Goal: Transaction & Acquisition: Download file/media

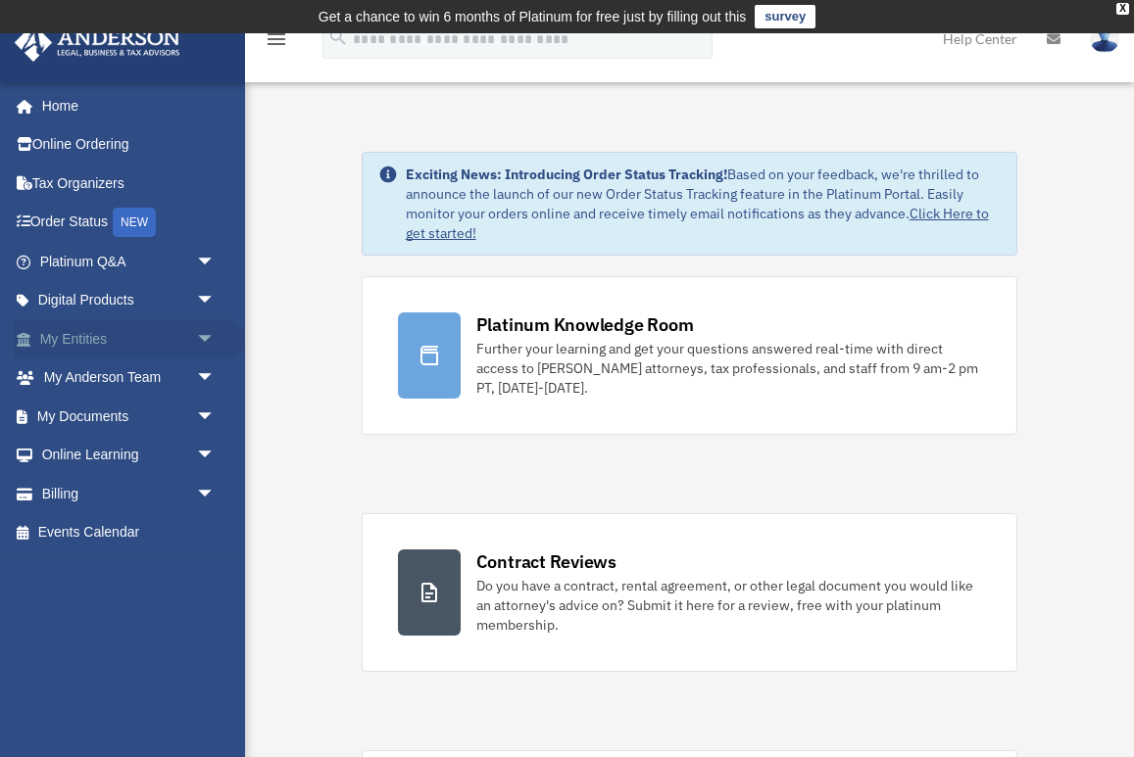
click at [86, 343] on link "My Entities arrow_drop_down" at bounding box center [129, 338] width 231 height 39
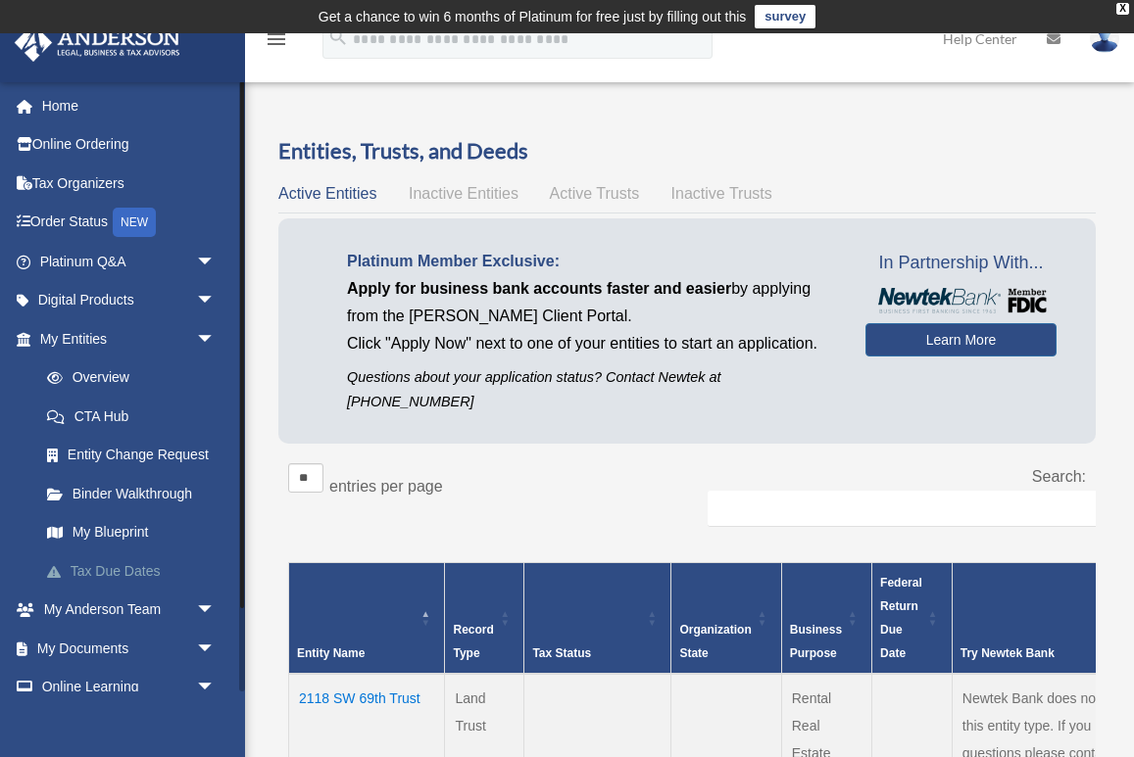
click at [122, 565] on link "Tax Due Dates" at bounding box center [136, 571] width 218 height 39
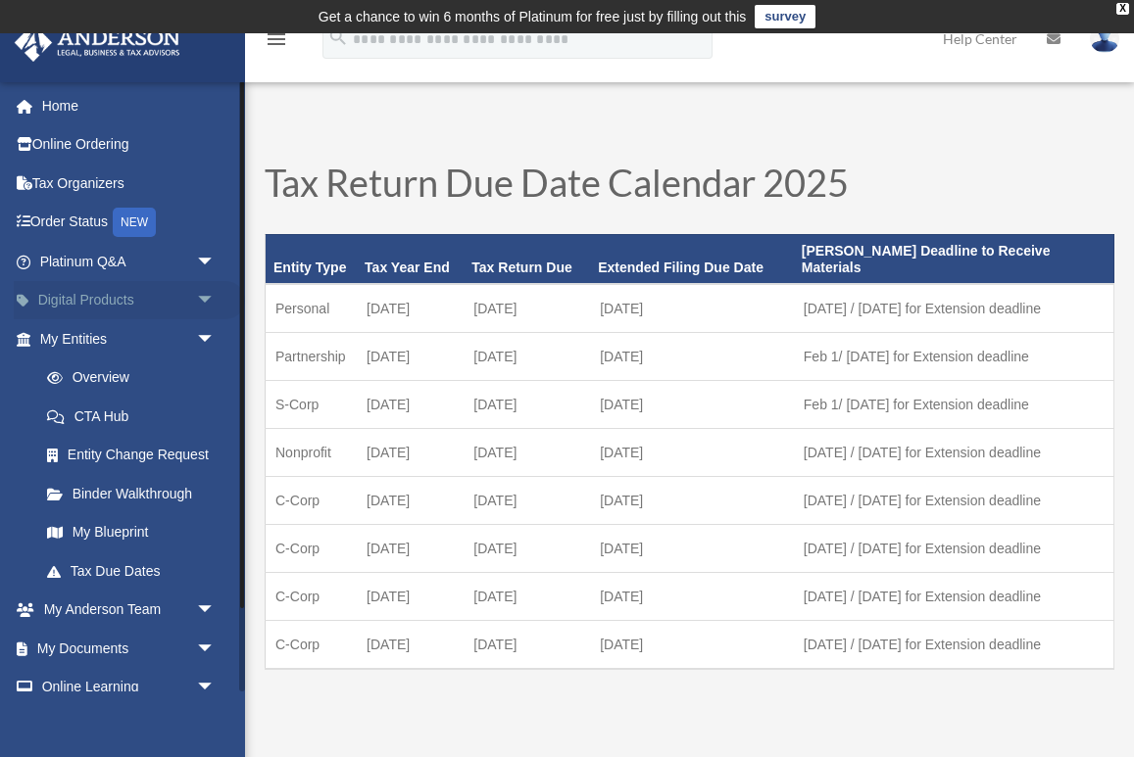
click at [205, 296] on span "arrow_drop_down" at bounding box center [215, 301] width 39 height 40
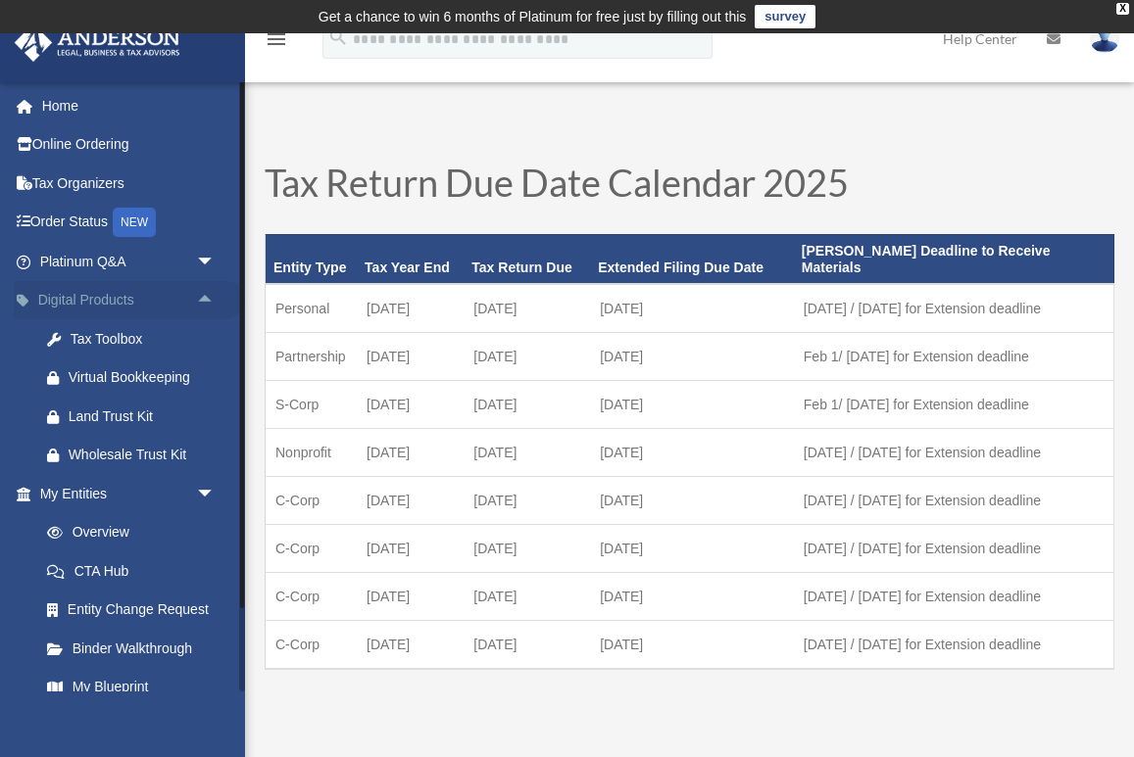
click at [205, 300] on span "arrow_drop_up" at bounding box center [215, 301] width 39 height 40
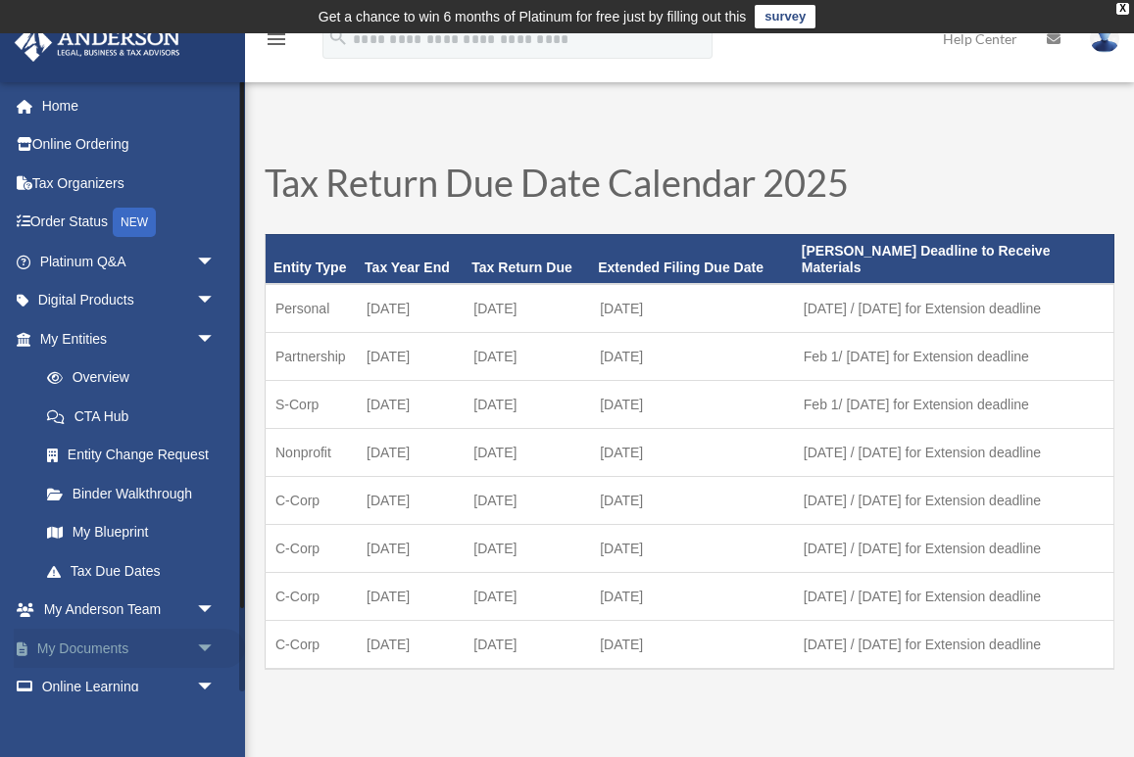
click at [141, 640] on link "My Documents arrow_drop_down" at bounding box center [129, 648] width 231 height 39
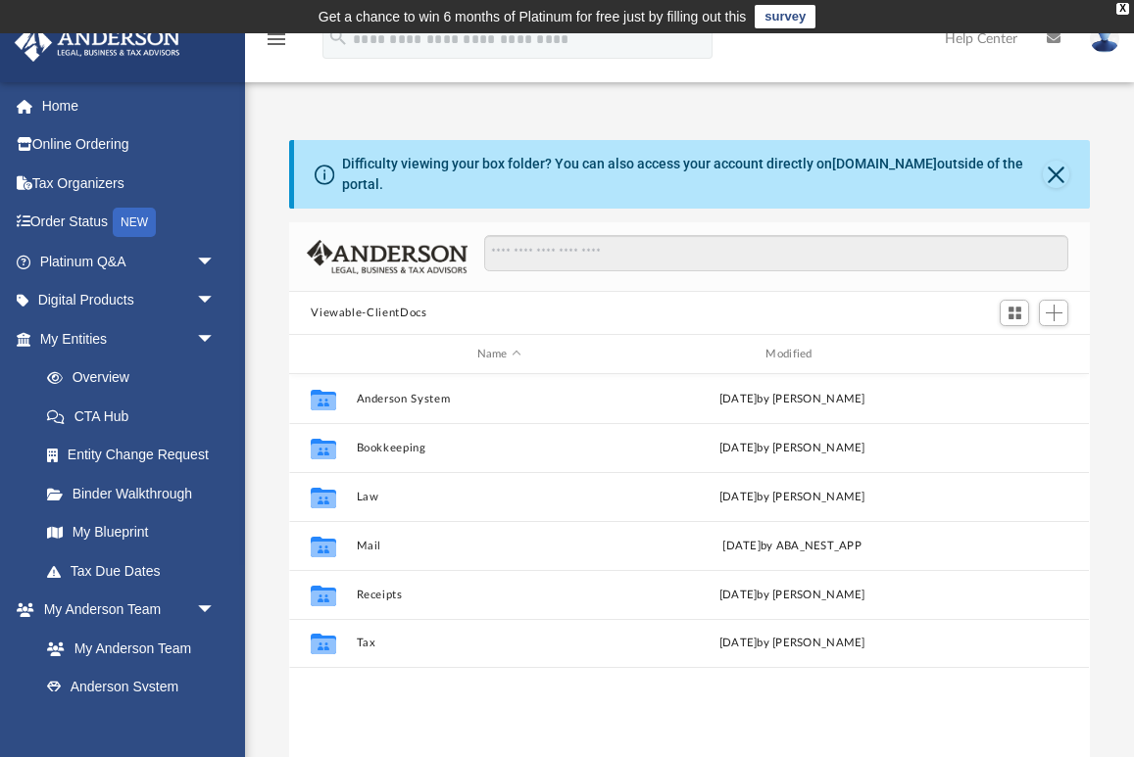
scroll to position [445, 800]
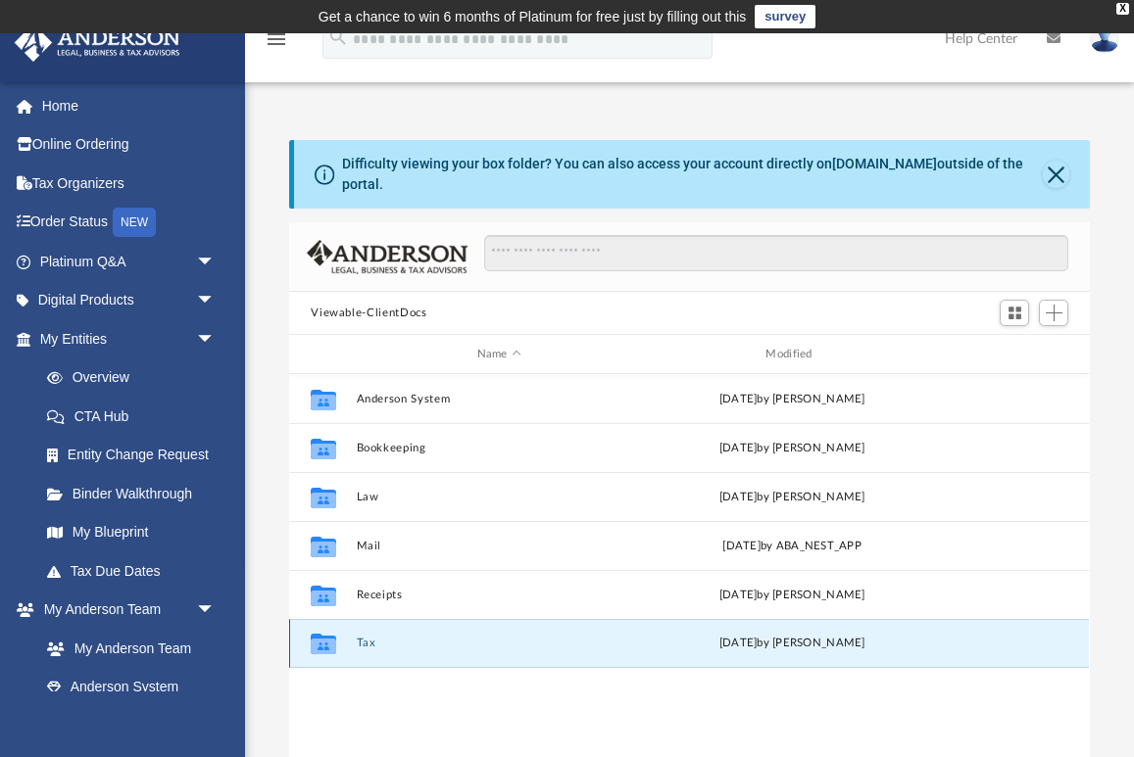
click at [366, 640] on button "Tax" at bounding box center [499, 643] width 285 height 13
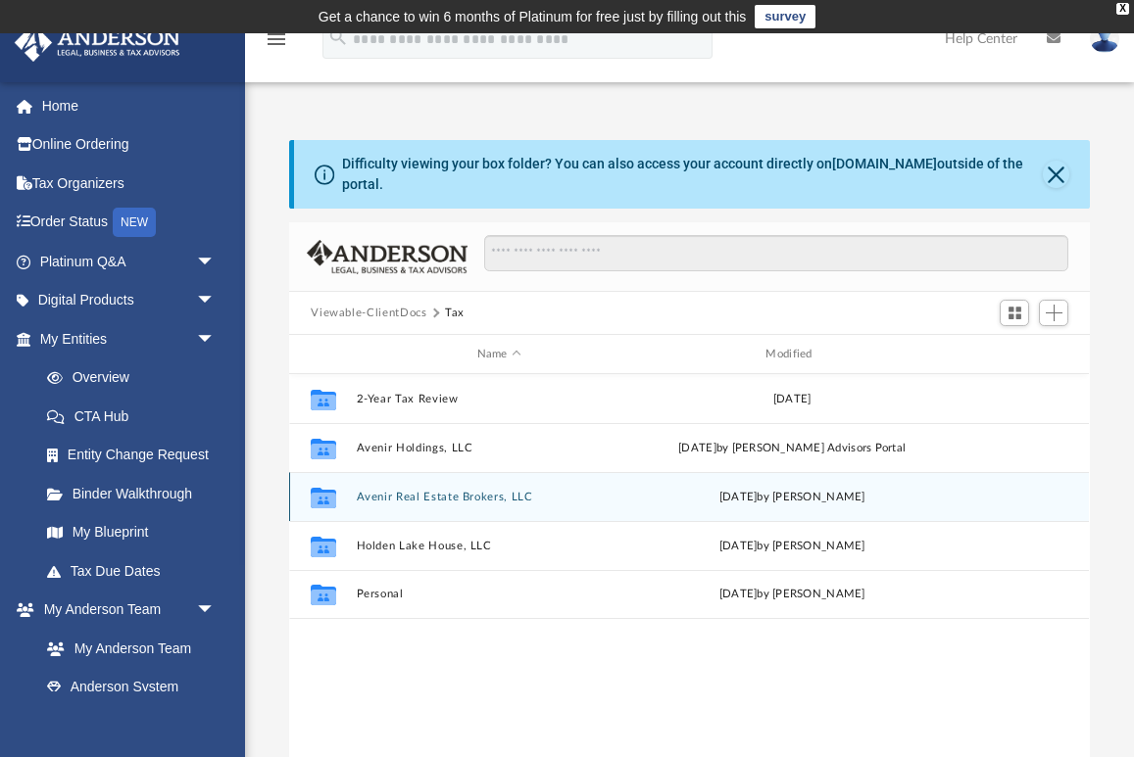
click at [412, 497] on button "Avenir Real Estate Brokers, LLC" at bounding box center [499, 497] width 285 height 13
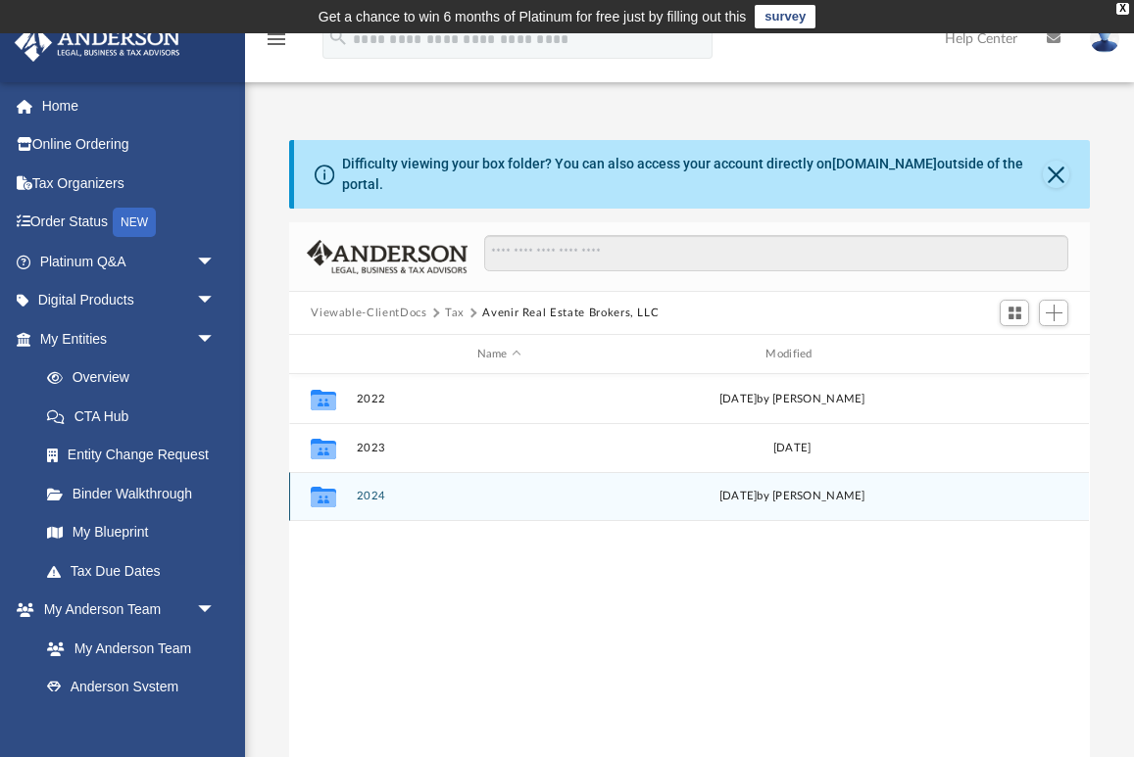
click at [357, 504] on div "Collaborated Folder 2024 Thu Jul 31 2025 by Alex Price" at bounding box center [689, 496] width 800 height 49
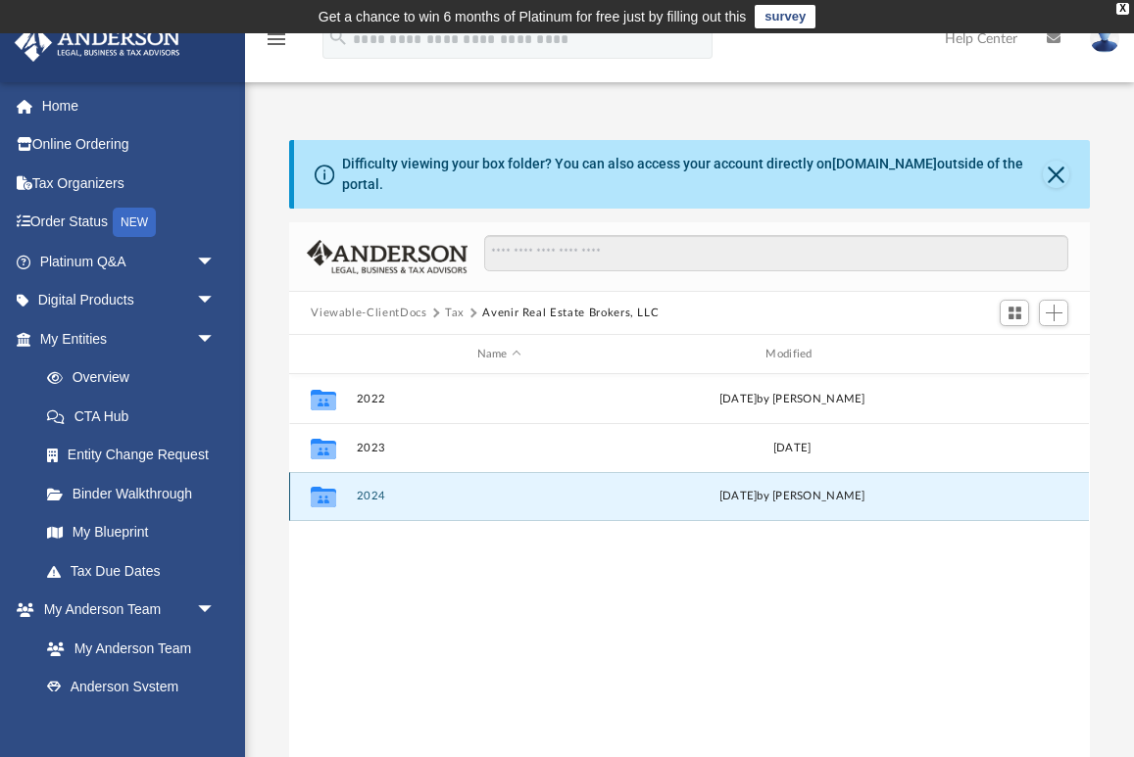
click at [363, 501] on button "2024" at bounding box center [499, 496] width 285 height 13
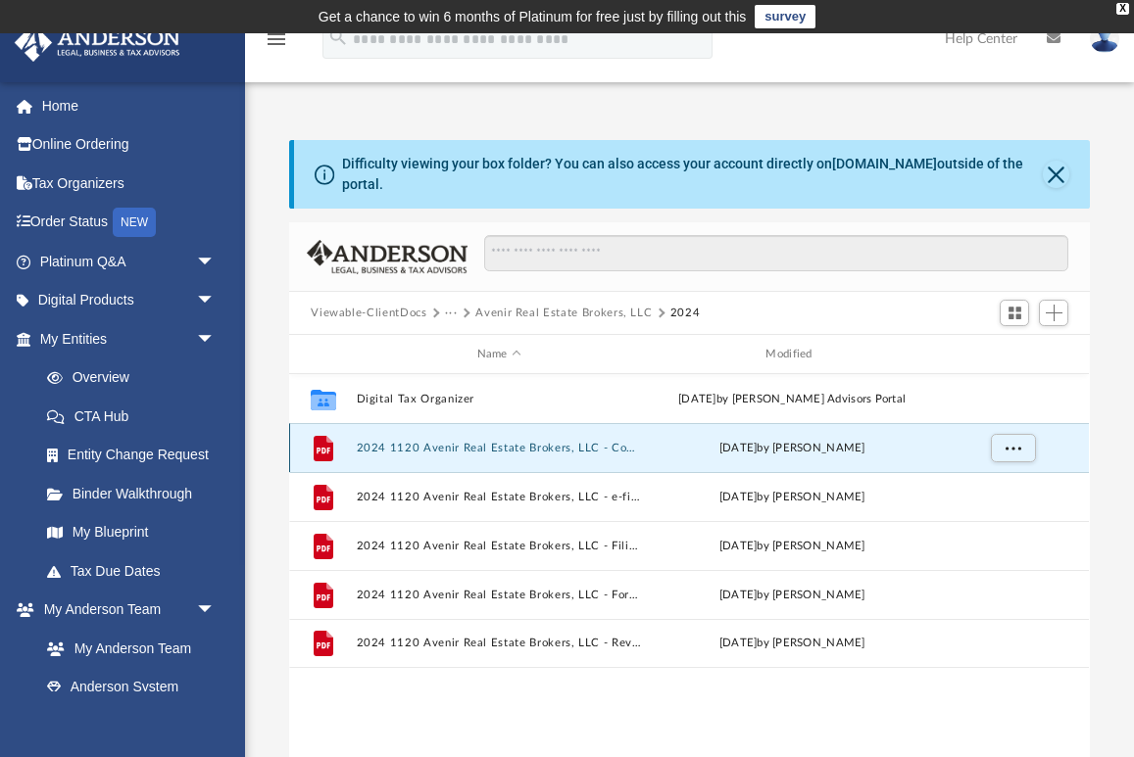
click at [512, 444] on button "2024 1120 Avenir Real Estate Brokers, LLC - Completed Copy.pdf" at bounding box center [499, 448] width 285 height 13
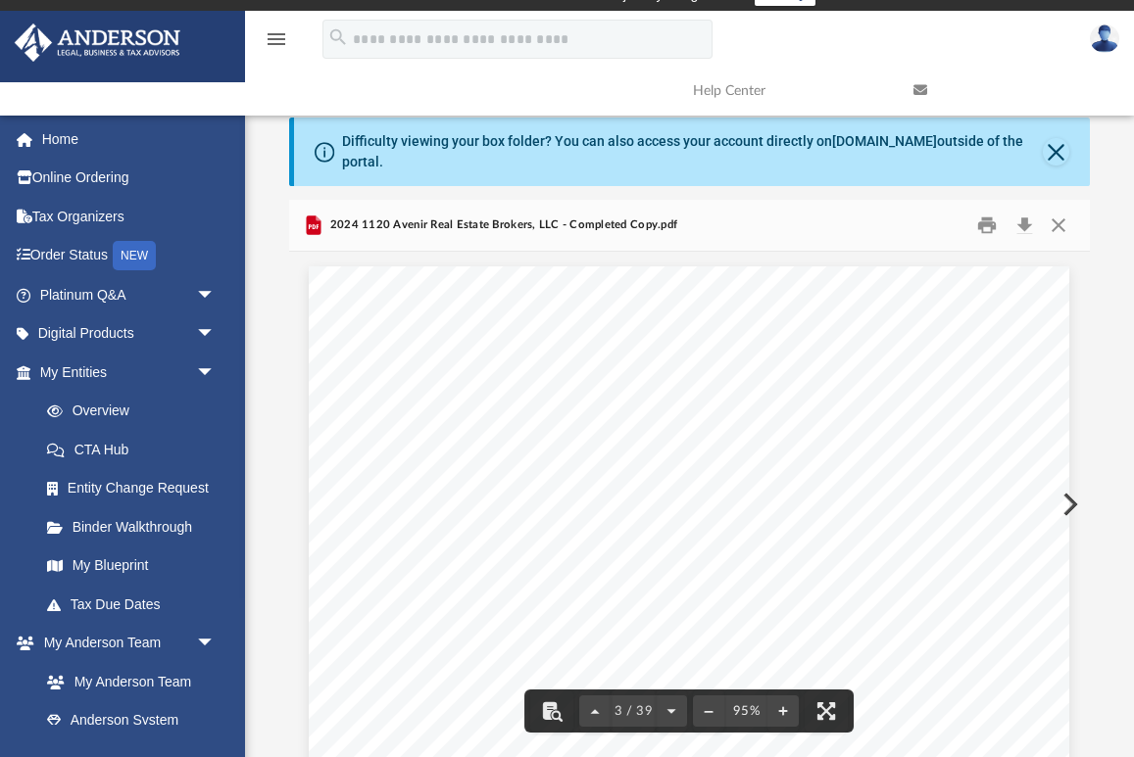
scroll to position [2026, 0]
click at [1024, 217] on button "Download" at bounding box center [1023, 226] width 35 height 30
click at [1066, 224] on button "Close" at bounding box center [1058, 226] width 35 height 30
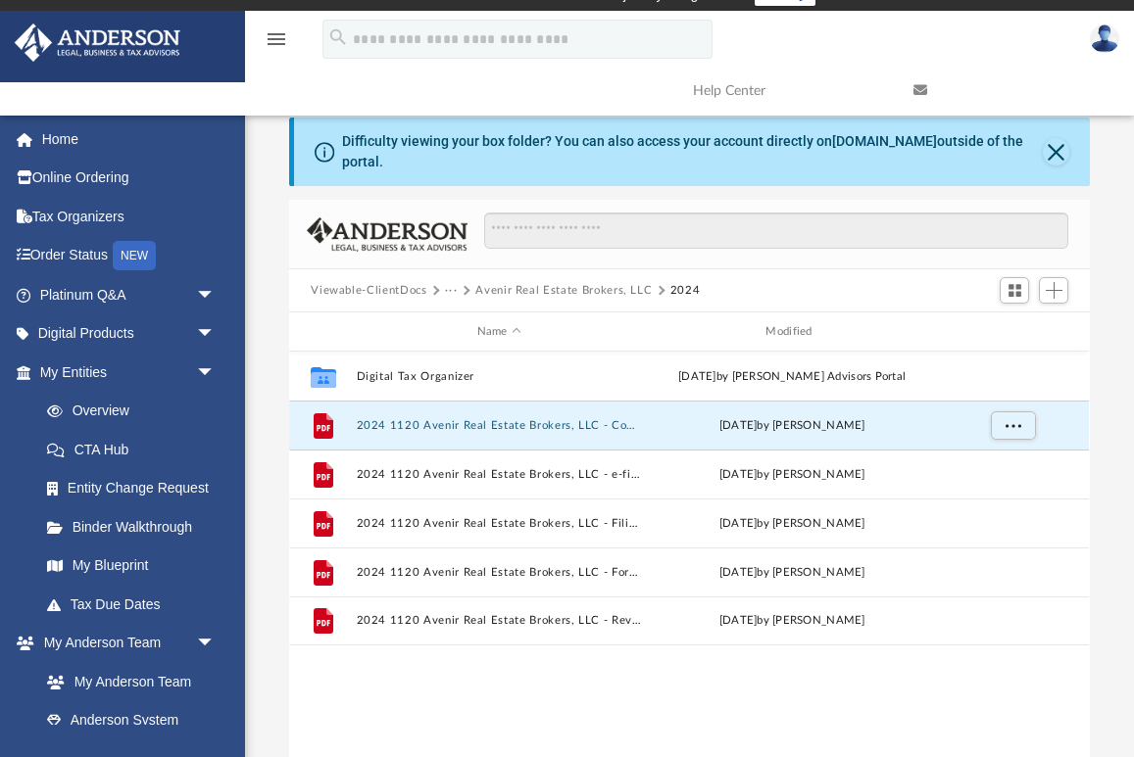
click at [449, 291] on button "···" at bounding box center [451, 291] width 13 height 18
click at [461, 322] on li "Tax" at bounding box center [465, 325] width 19 height 21
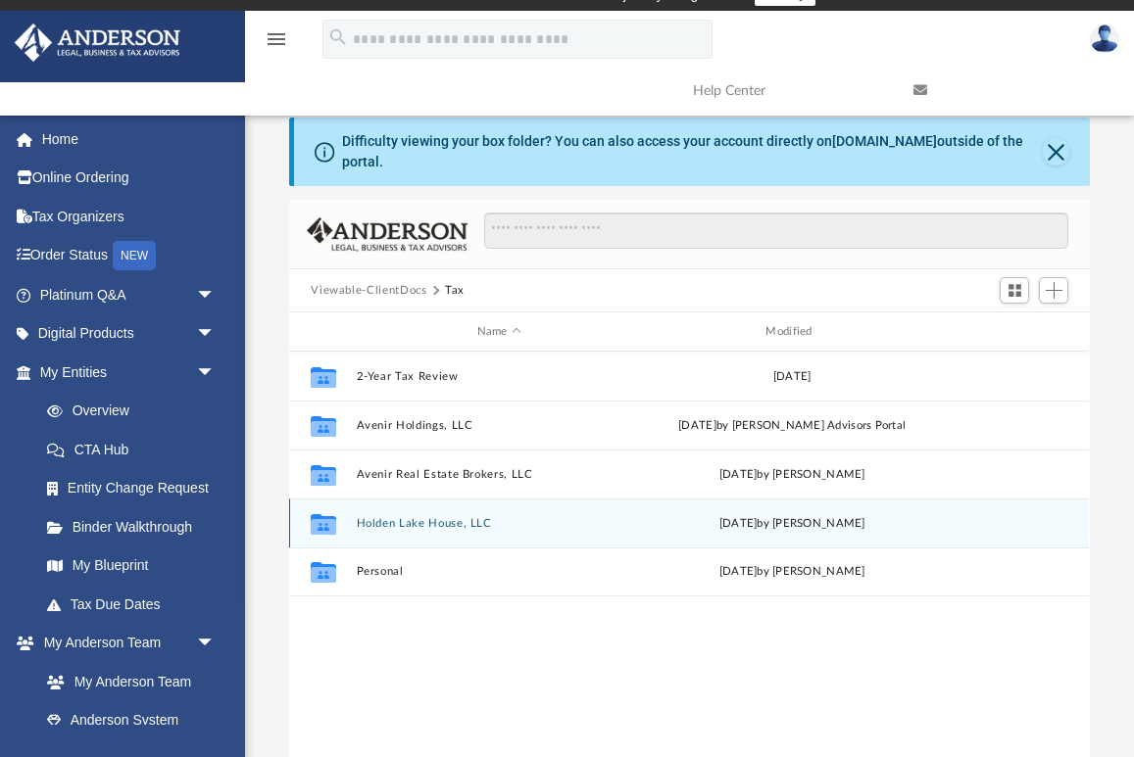
click at [414, 525] on button "Holden Lake House, LLC" at bounding box center [499, 523] width 285 height 13
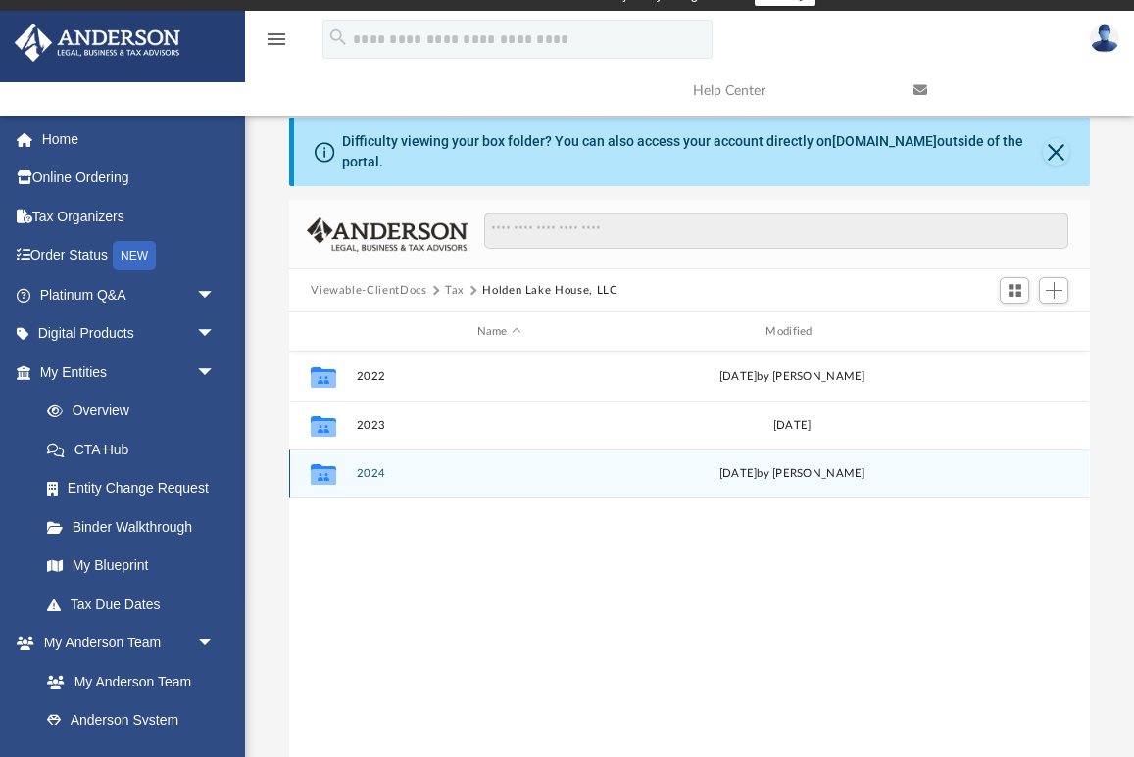
click at [366, 475] on button "2024" at bounding box center [499, 473] width 285 height 13
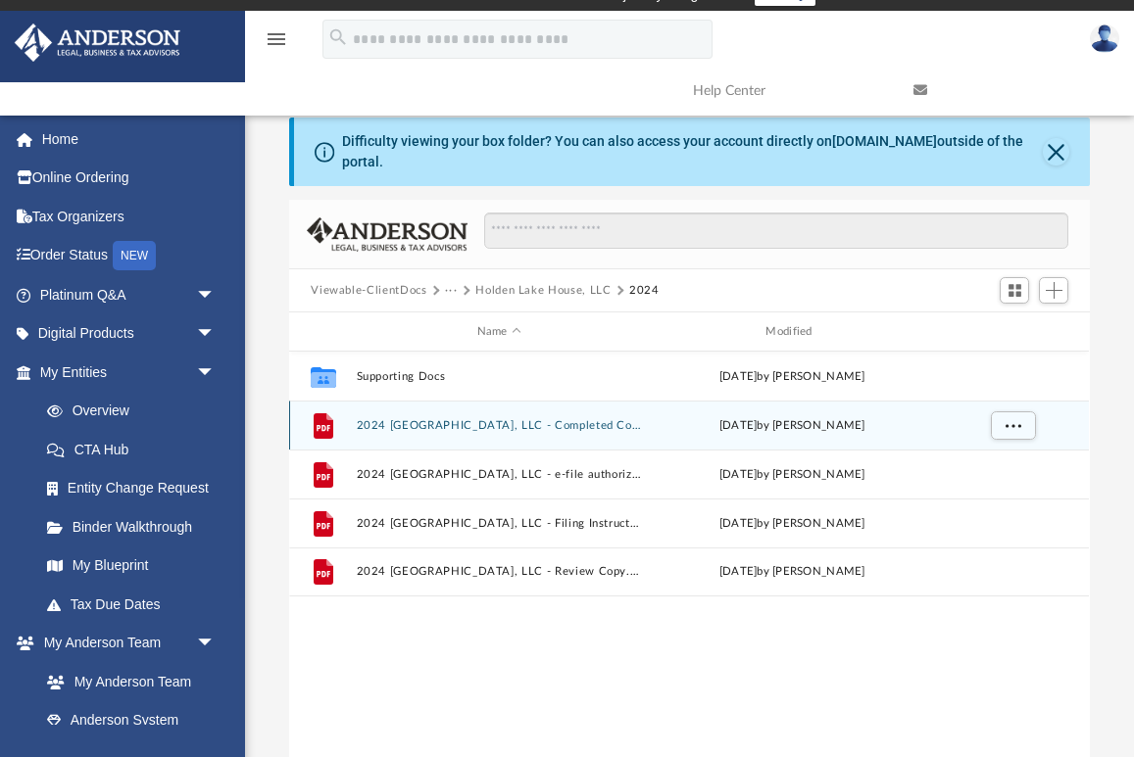
click at [407, 428] on button "2024 1065 Holden Lake House, LLC - Completed Copy.pdf" at bounding box center [499, 425] width 285 height 13
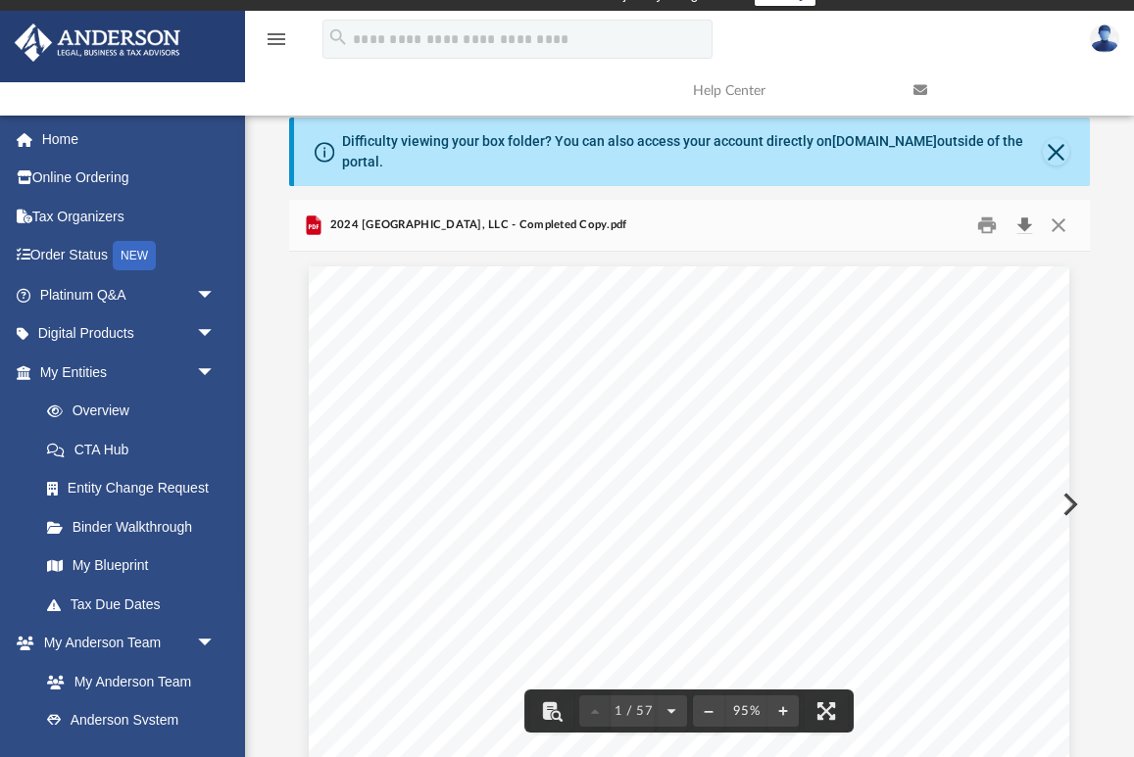
click at [1022, 221] on button "Download" at bounding box center [1023, 226] width 35 height 30
